Goal: Task Accomplishment & Management: Manage account settings

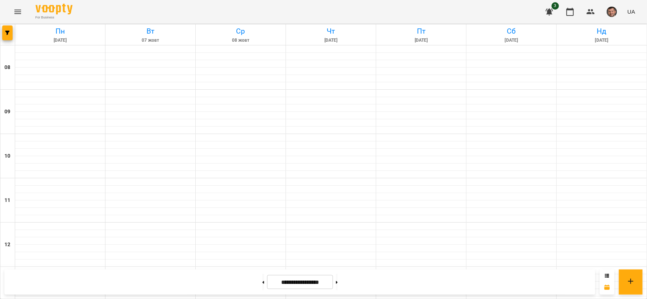
scroll to position [296, 0]
click at [338, 284] on button at bounding box center [337, 282] width 2 height 16
type input "**********"
